Goal: Task Accomplishment & Management: Complete application form

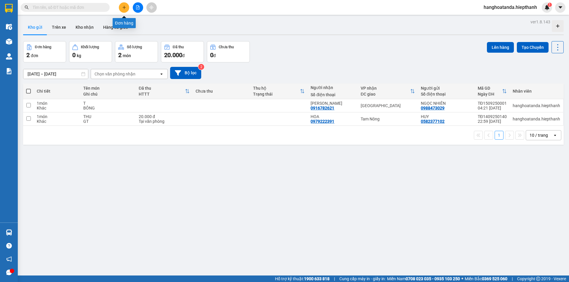
click at [123, 5] on button at bounding box center [124, 7] width 10 height 10
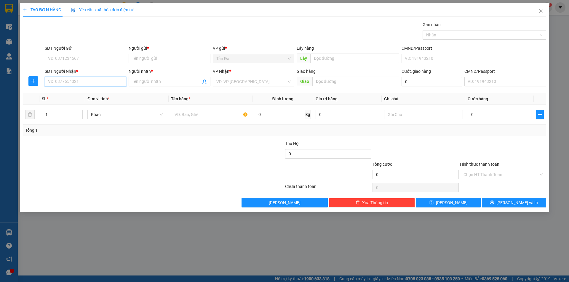
click at [94, 82] on input "SĐT Người Nhận *" at bounding box center [85, 81] width 81 height 9
type input "0878217140"
click at [84, 93] on div "0878217140 - [GEOGRAPHIC_DATA]" at bounding box center [85, 93] width 74 height 7
type input "ANH ĐỨC"
type input "0878217140"
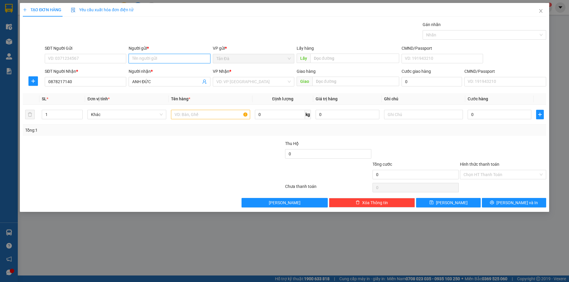
click at [150, 58] on input "Người gửi *" at bounding box center [169, 58] width 81 height 9
type input "D"
type input "ĐUC"
click at [189, 114] on input "text" at bounding box center [210, 114] width 79 height 9
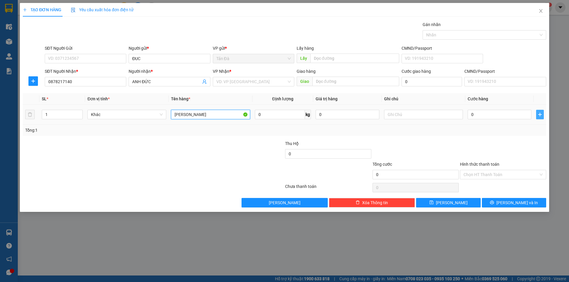
type input "[PERSON_NAME]"
click at [541, 112] on button "button" at bounding box center [540, 114] width 8 height 9
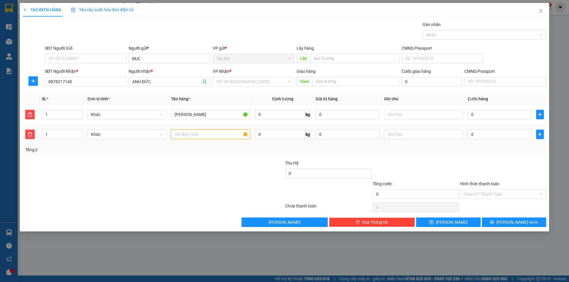
click at [181, 134] on input "text" at bounding box center [210, 134] width 79 height 9
type input "KBOC TRANG"
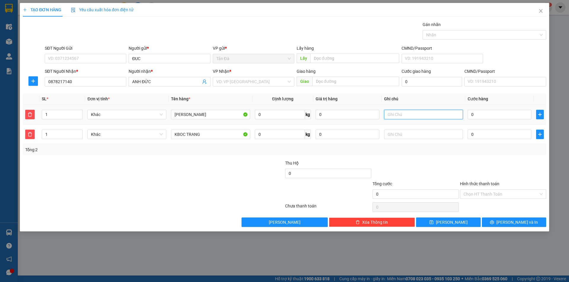
click at [393, 115] on input "text" at bounding box center [423, 114] width 79 height 9
type input "QA"
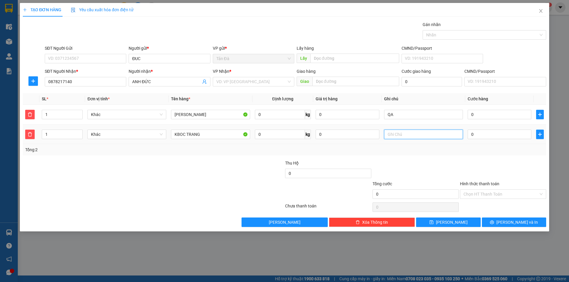
click at [401, 135] on input "text" at bounding box center [423, 134] width 79 height 9
type input "GIO TIGE"
click at [515, 221] on span "[PERSON_NAME] và In" at bounding box center [516, 222] width 41 height 7
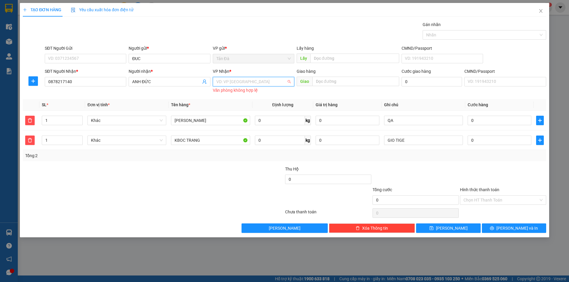
click at [240, 81] on input "search" at bounding box center [251, 81] width 70 height 9
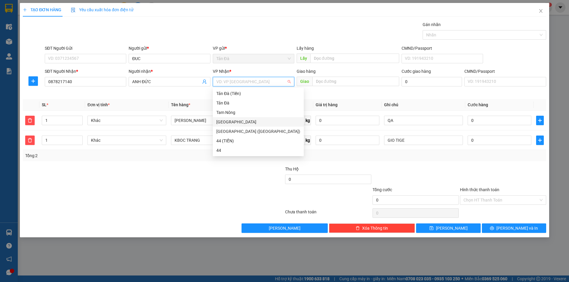
click at [228, 119] on div "[GEOGRAPHIC_DATA]" at bounding box center [258, 122] width 84 height 7
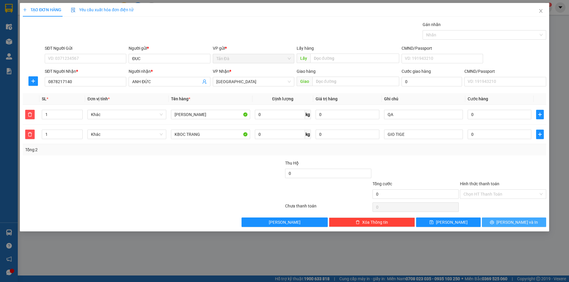
click at [519, 220] on span "[PERSON_NAME] và In" at bounding box center [516, 222] width 41 height 7
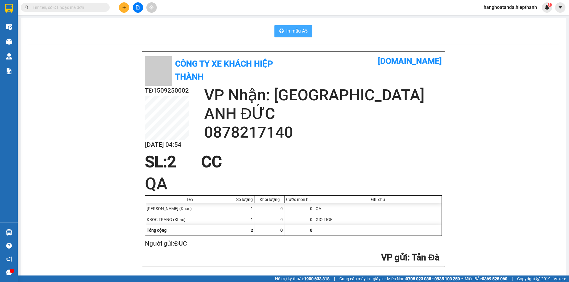
click at [289, 29] on span "In mẫu A5" at bounding box center [296, 30] width 21 height 7
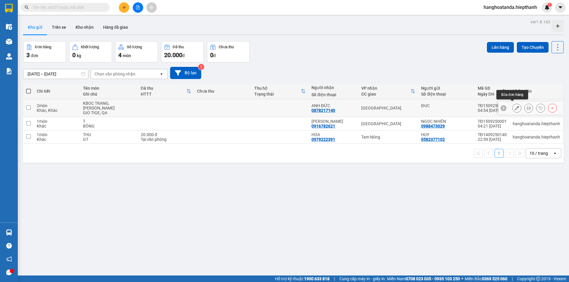
click at [515, 106] on icon at bounding box center [517, 108] width 4 height 4
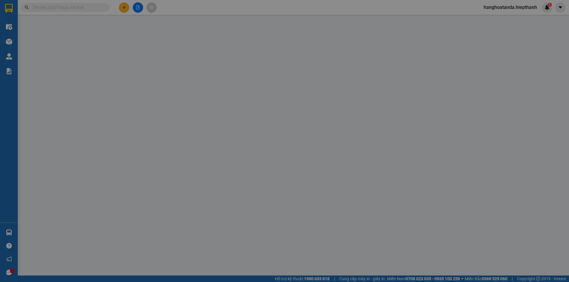
type input "0878217140"
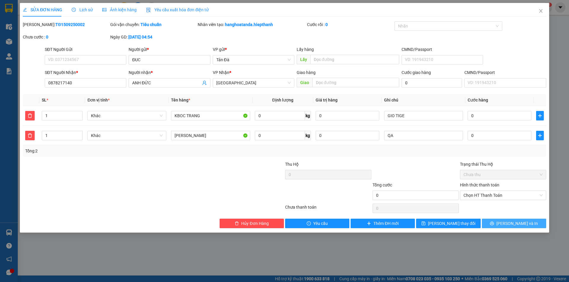
click at [517, 223] on span "[PERSON_NAME] và In" at bounding box center [516, 223] width 41 height 7
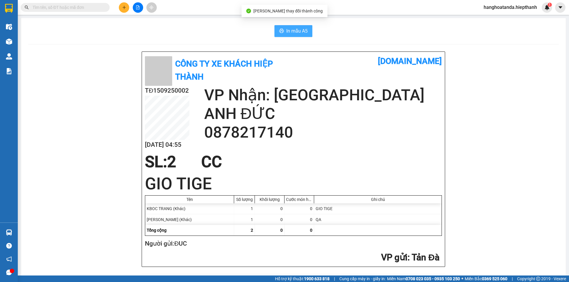
click at [293, 29] on span "In mẫu A5" at bounding box center [296, 30] width 21 height 7
